Goal: Find specific page/section: Find specific page/section

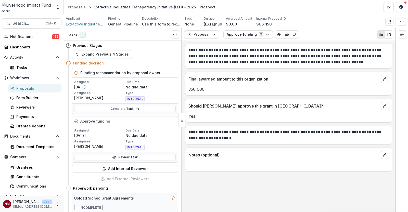
click at [92, 26] on span "Extractive Industries Transparency Initiative (EITI)" at bounding box center [85, 23] width 38 height 5
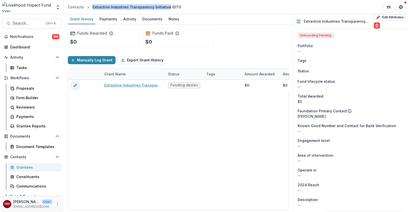
drag, startPoint x: 166, startPoint y: 6, endPoint x: 91, endPoint y: 7, distance: 75.0
click at [91, 7] on div "Extractive Industries Transparency Initiative (EITI)" at bounding box center [137, 6] width 93 height 7
copy div "Extractive Industries Transparency Initiative"
drag, startPoint x: 125, startPoint y: 7, endPoint x: 188, endPoint y: 5, distance: 62.8
click at [188, 5] on header "Contacts Extractive Industries Transparency Initiative (EITI)" at bounding box center [236, 7] width 344 height 14
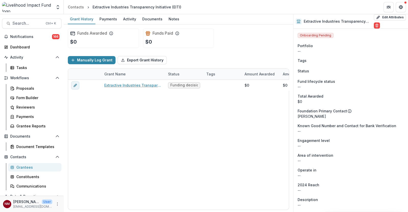
click at [188, 5] on header "Contacts Extractive Industries Transparency Initiative (EITI)" at bounding box center [236, 7] width 344 height 14
drag, startPoint x: 92, startPoint y: 6, endPoint x: 179, endPoint y: 6, distance: 86.7
click at [179, 6] on div "Extractive Industries Transparency Initiative (EITI)" at bounding box center [137, 6] width 93 height 7
copy div "Extractive Industries Transparency Initiative (EITI)"
